Goal: Check status

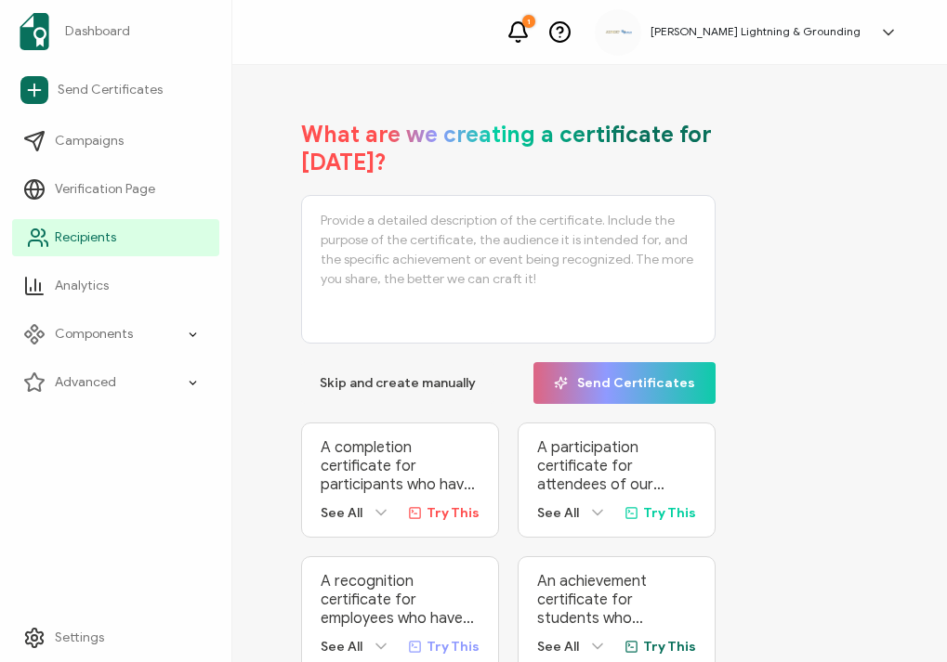
click at [31, 253] on link "Recipients" at bounding box center [115, 237] width 207 height 37
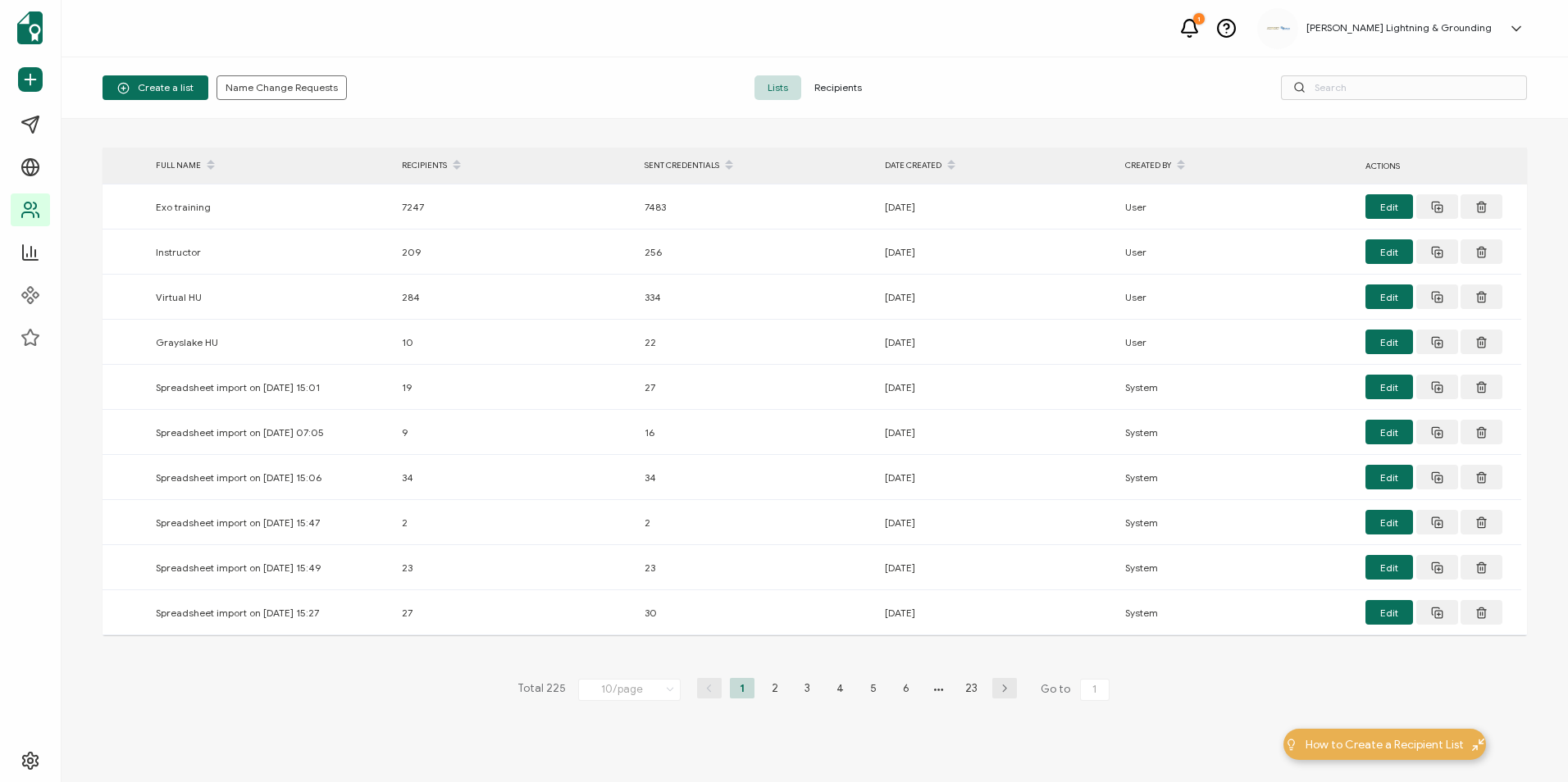
click at [835, 94] on span "Recipients" at bounding box center [839, 87] width 74 height 25
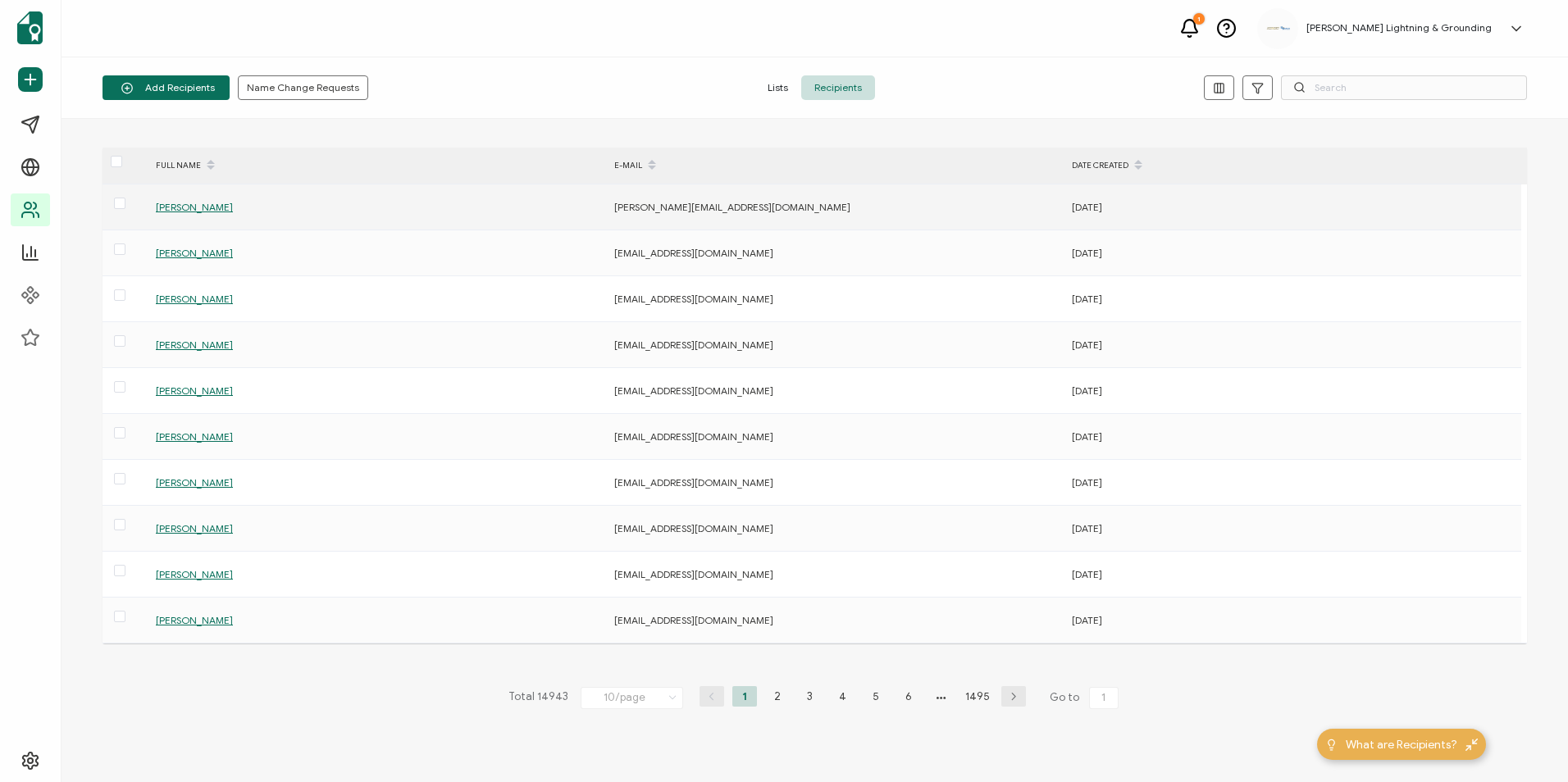
click at [179, 207] on span "[PERSON_NAME]" at bounding box center [193, 207] width 77 height 12
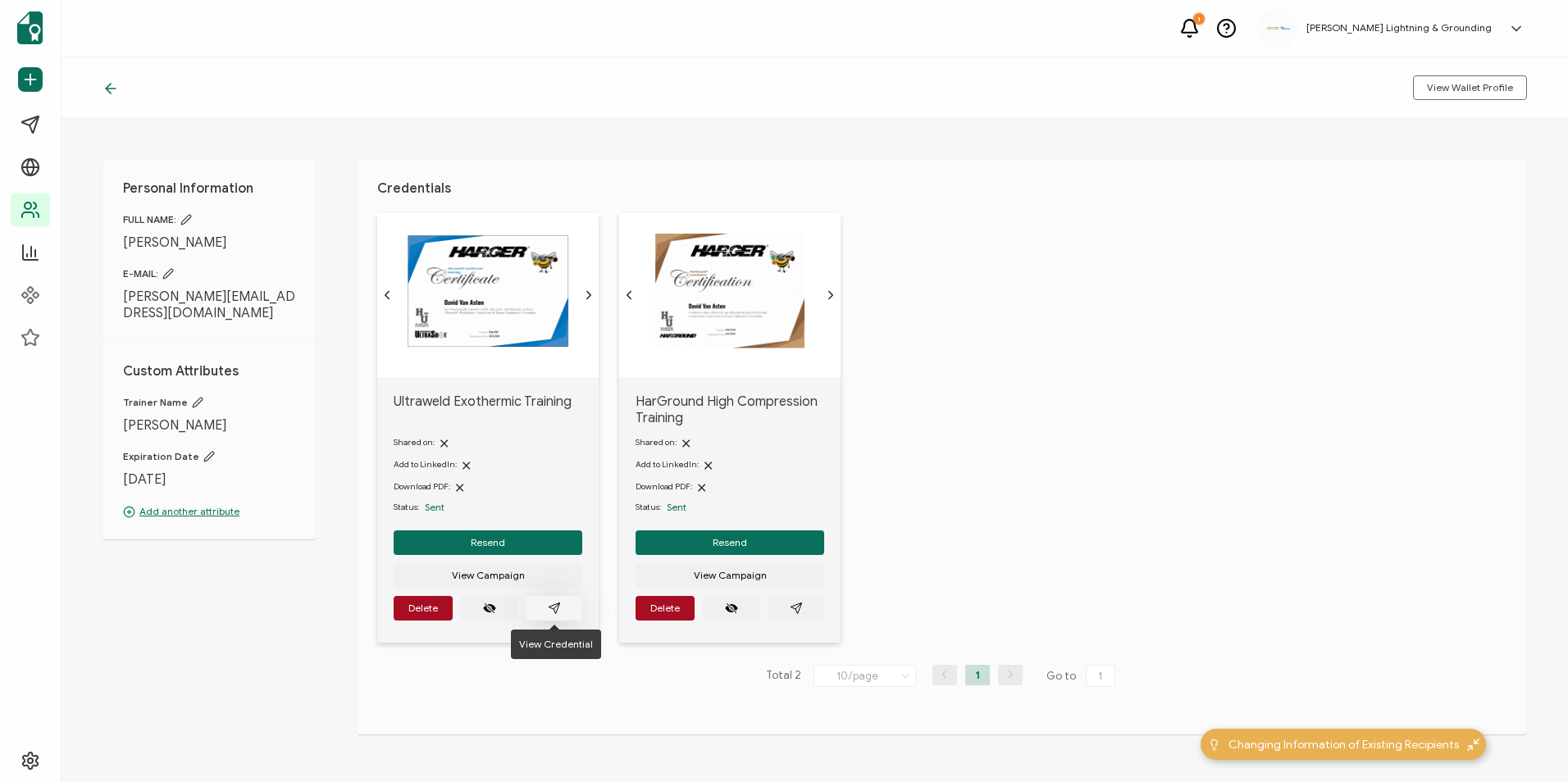
click at [557, 583] on button "button" at bounding box center [554, 608] width 57 height 25
click at [835, 347] on div "Ultraweld Exothermic Training Shared on: Add to LinkedIn: Download PDF: Status:…" at bounding box center [952, 439] width 1150 height 450
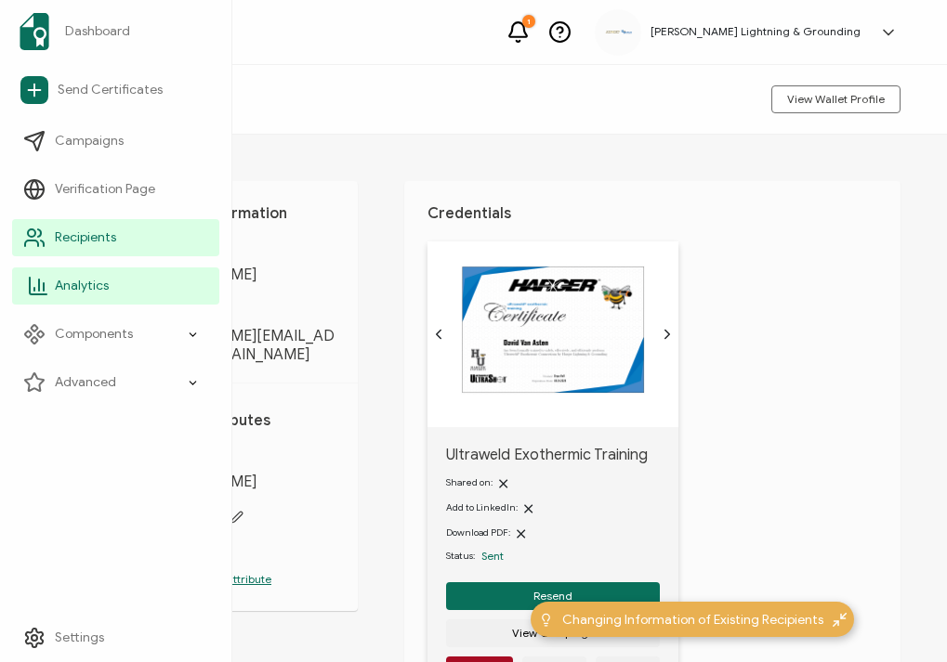
click at [57, 277] on span "Analytics" at bounding box center [82, 286] width 54 height 19
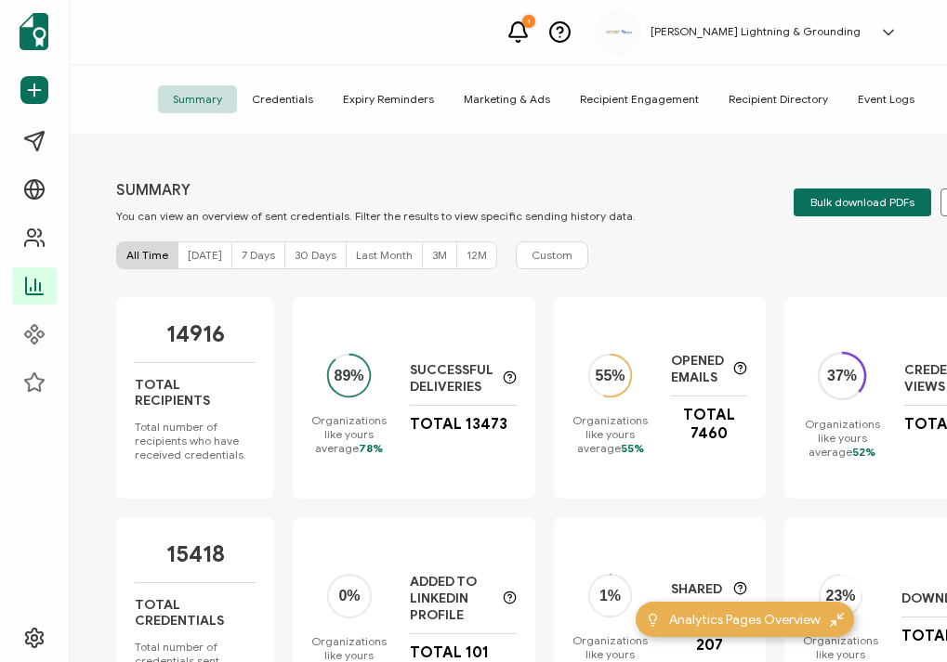
click at [540, 513] on div "14916 Total Recipients Total number of recipients who have received credentials…" at bounding box center [543, 517] width 854 height 440
